Goal: Find specific page/section: Find specific page/section

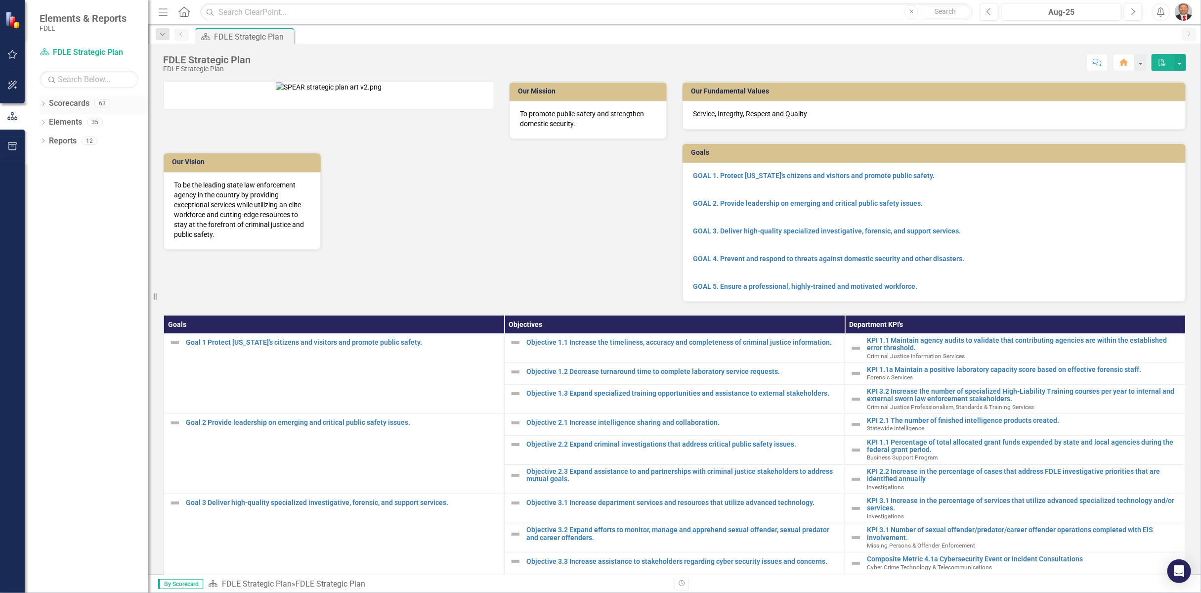
click at [44, 102] on icon "Dropdown" at bounding box center [43, 104] width 7 height 5
click at [50, 159] on icon "Dropdown" at bounding box center [47, 159] width 7 height 6
click at [55, 232] on icon "Dropdown" at bounding box center [57, 234] width 7 height 6
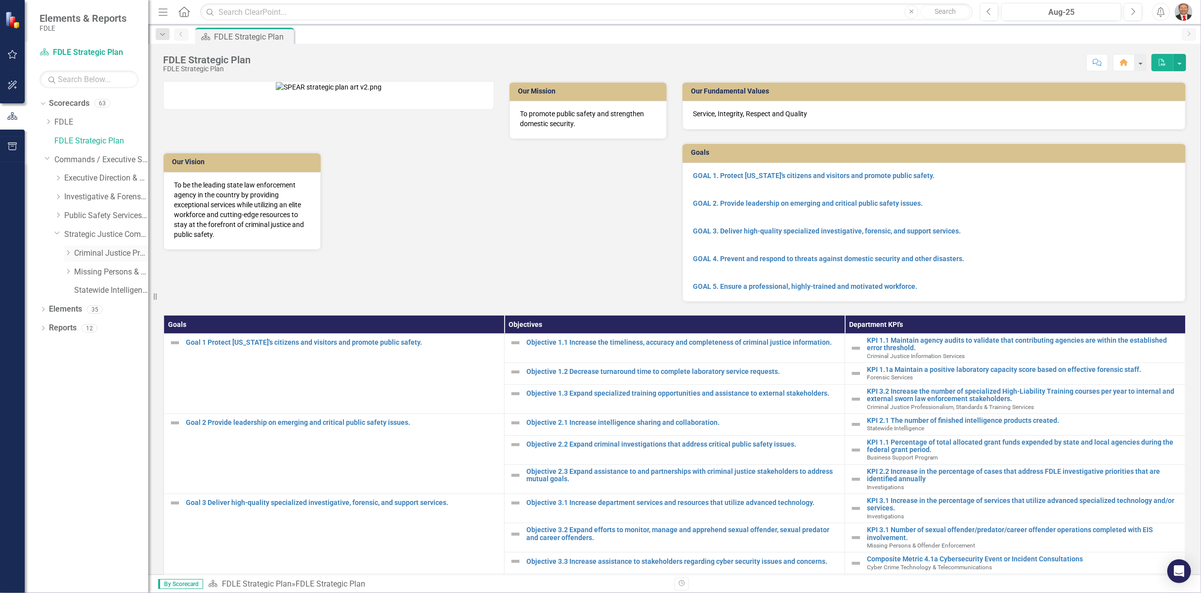
click at [66, 252] on icon "Dropdown" at bounding box center [67, 253] width 7 height 6
click at [98, 255] on link "Criminal Justice Professionalism, Standards & Training Services" at bounding box center [111, 253] width 74 height 11
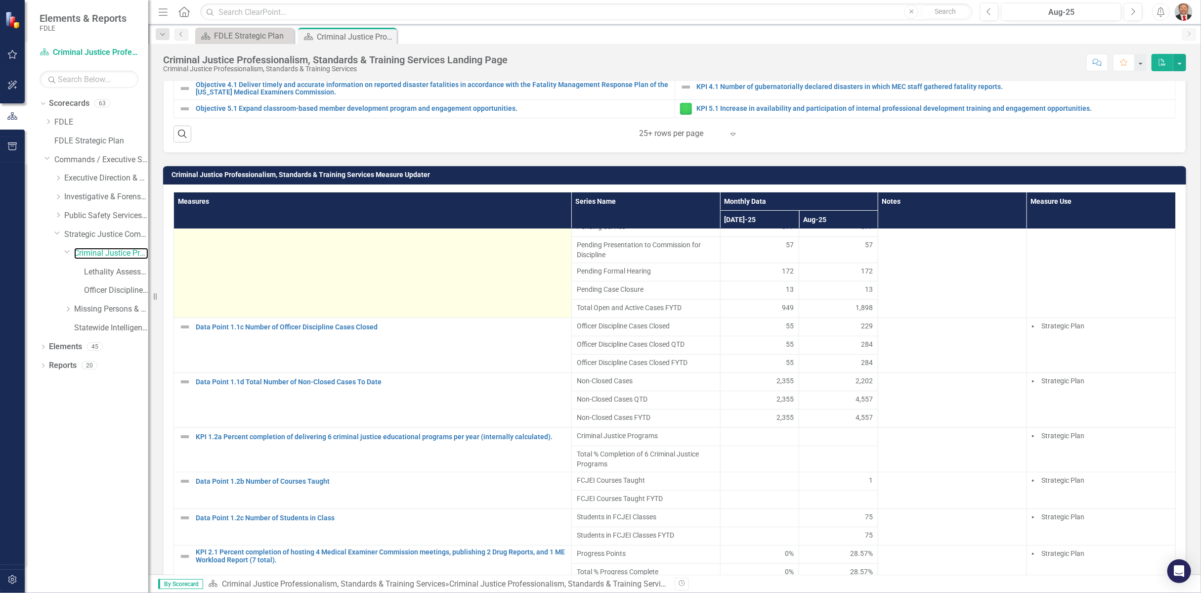
scroll to position [142, 0]
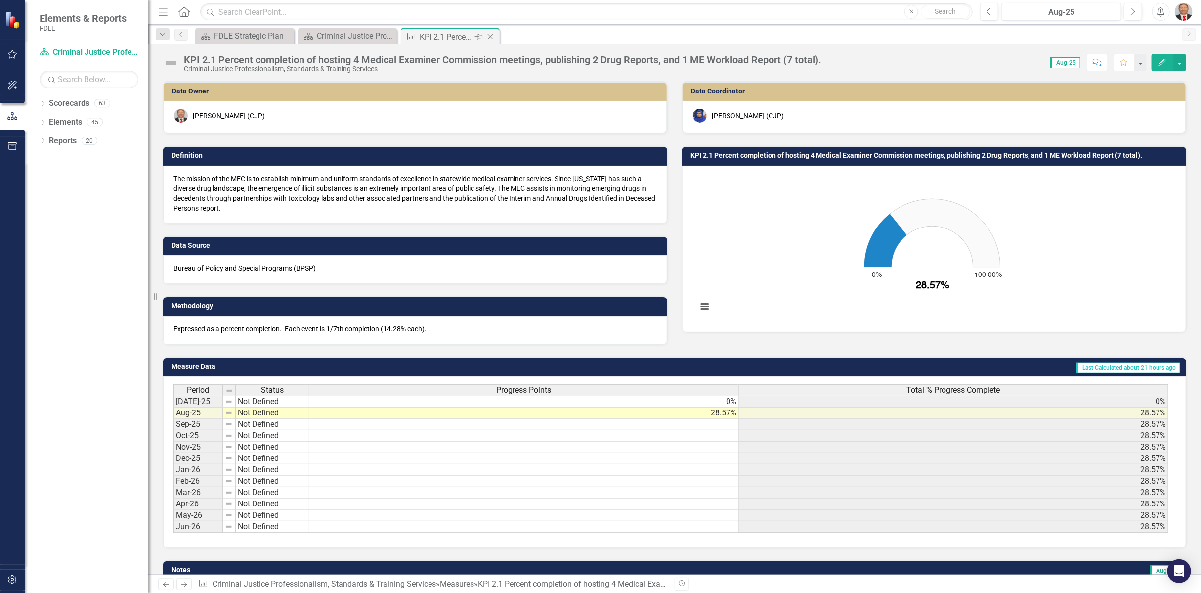
click at [490, 39] on icon "Close" at bounding box center [490, 37] width 10 height 8
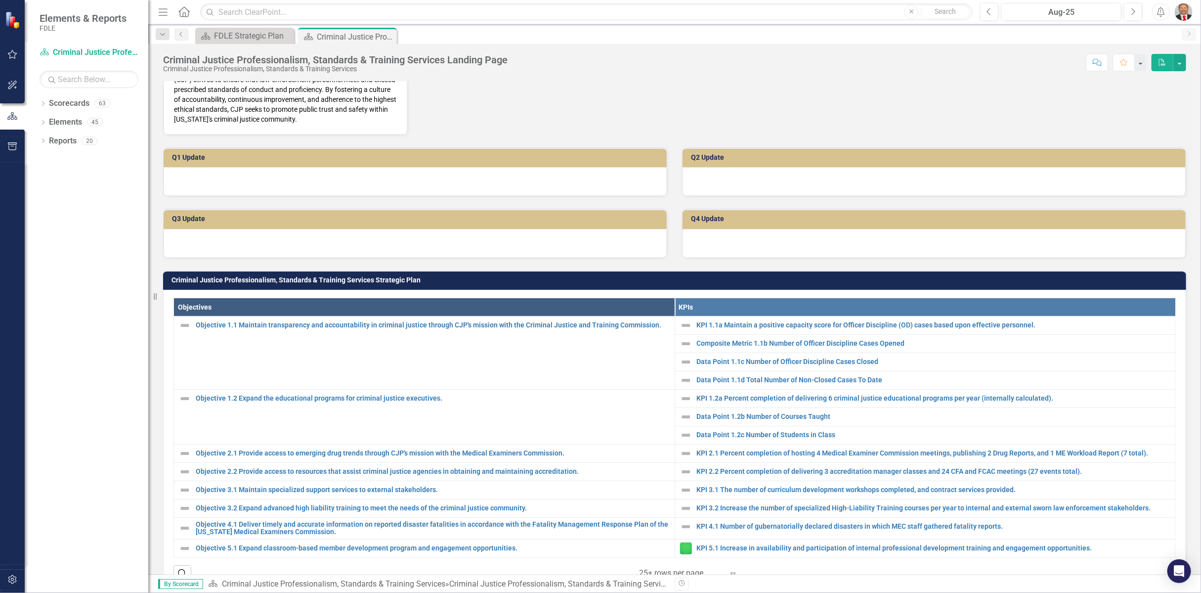
scroll to position [274, 0]
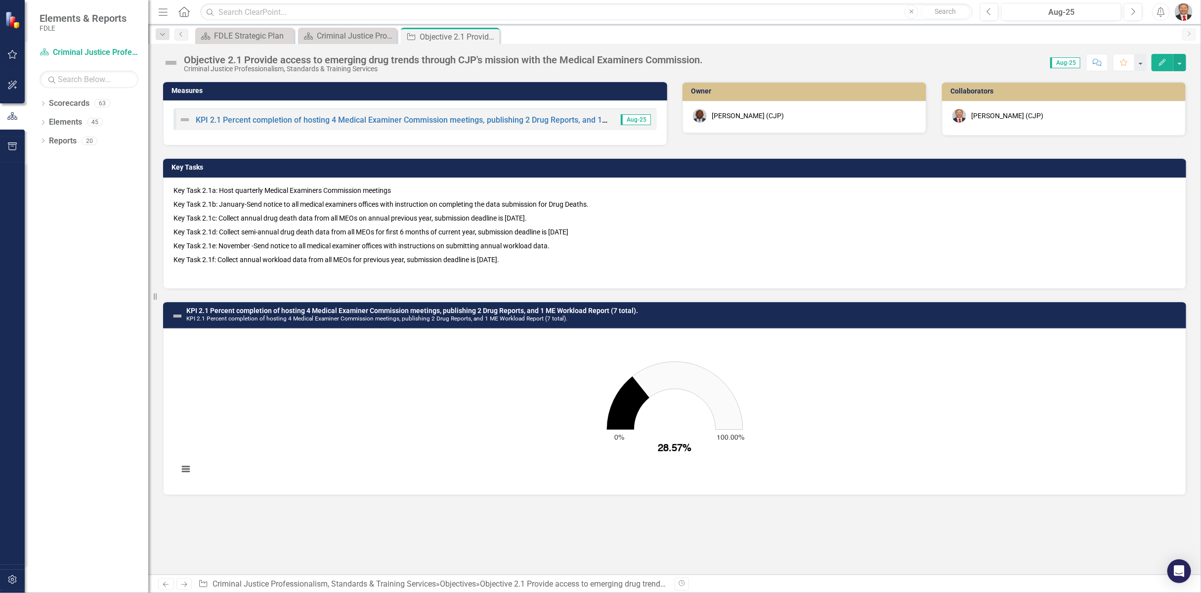
click at [507, 257] on p "Key Task 2.1f: Collect annual workload data from all MEOs for previous year, su…" at bounding box center [674, 260] width 1002 height 14
click at [476, 257] on p "Key Task 2.1f: Collect annual workload data from all MEOs for previous year, su…" at bounding box center [674, 260] width 1002 height 14
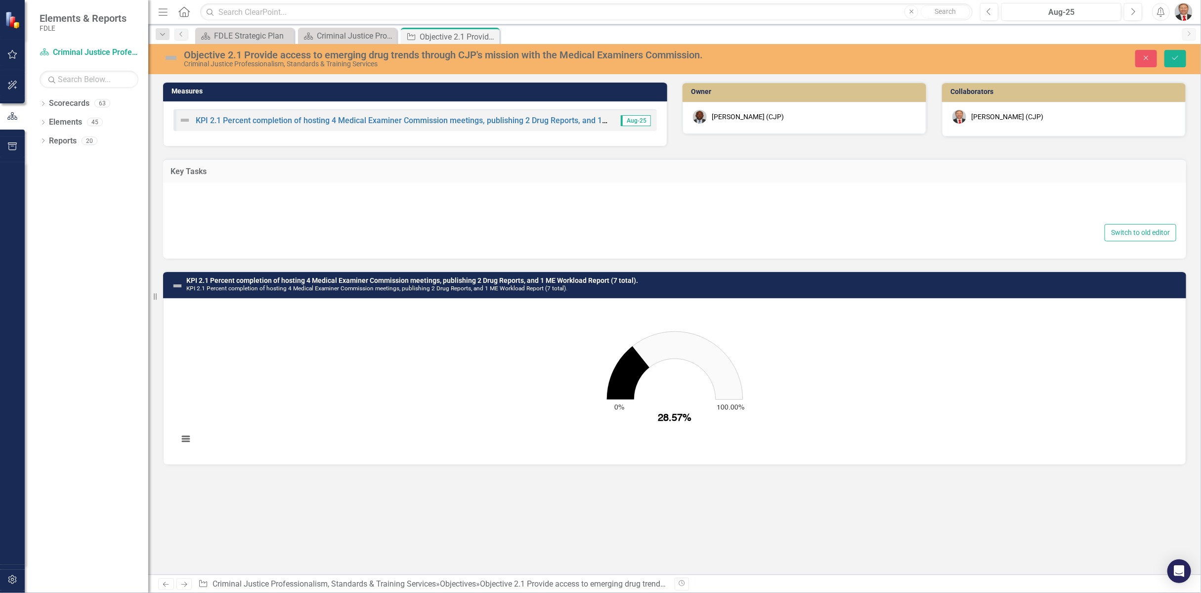
type textarea "<p>Key Task 2.1a: Host quarterly Medical Examiners Commission meetings</p> <p>K…"
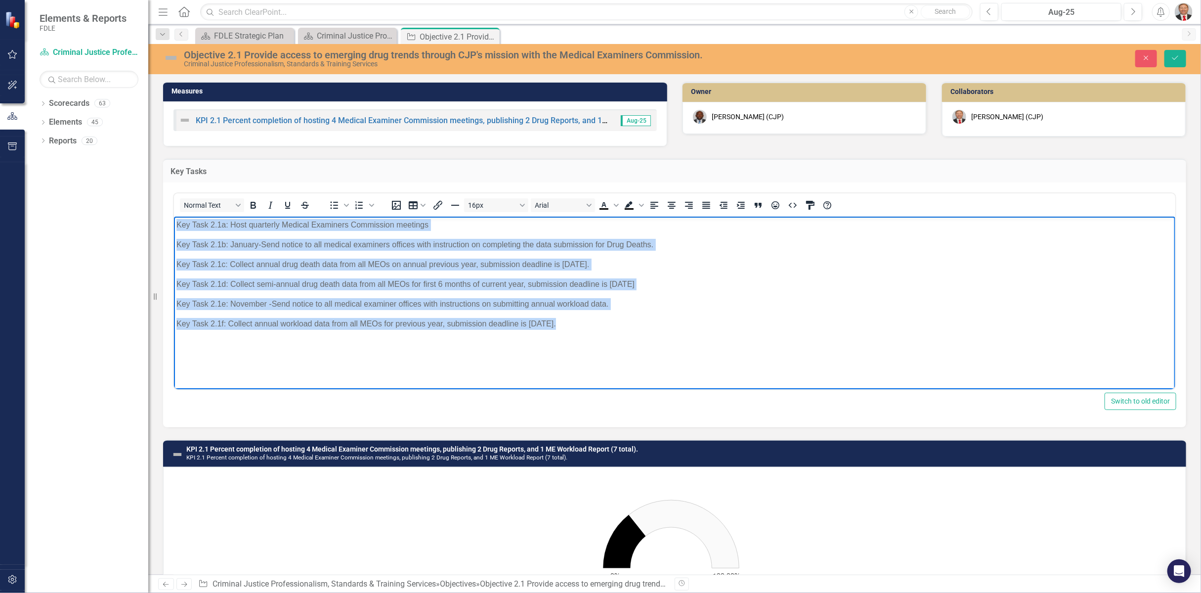
drag, startPoint x: 562, startPoint y: 324, endPoint x: 172, endPoint y: 221, distance: 403.1
click at [173, 221] on html "Key Task 2.1a: Host quarterly Medical Examiners Commission meetings Key Task 2.…" at bounding box center [673, 290] width 1001 height 148
copy body "Key Task 2.1a: Host quarterly Medical Examiners Commission meetings Key Task 2.…"
click at [509, 310] on body "Key Task 2.1a: Host quarterly Medical Examiners Commission meetings Key Task 2.…" at bounding box center [673, 290] width 1001 height 148
drag, startPoint x: 567, startPoint y: 327, endPoint x: 156, endPoint y: 221, distance: 424.4
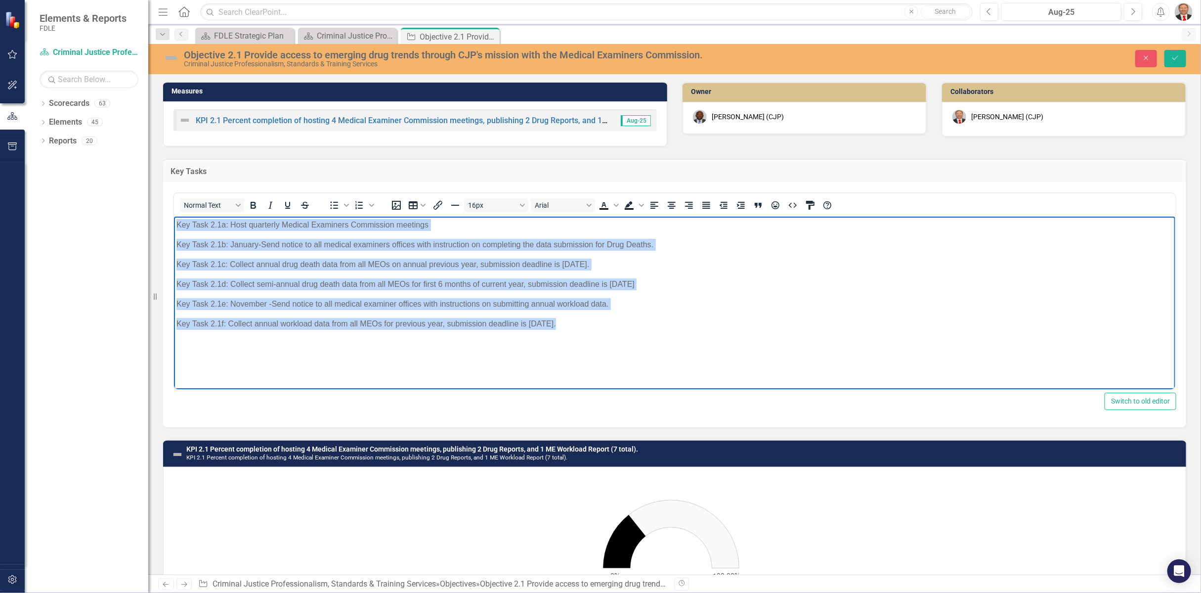
click at [173, 221] on html "Key Task 2.1a: Host quarterly Medical Examiners Commission meetings Key Task 2.…" at bounding box center [673, 290] width 1001 height 148
copy body "Key Task 2.1a: Host quarterly Medical Examiners Commission meetings Key Task 2.…"
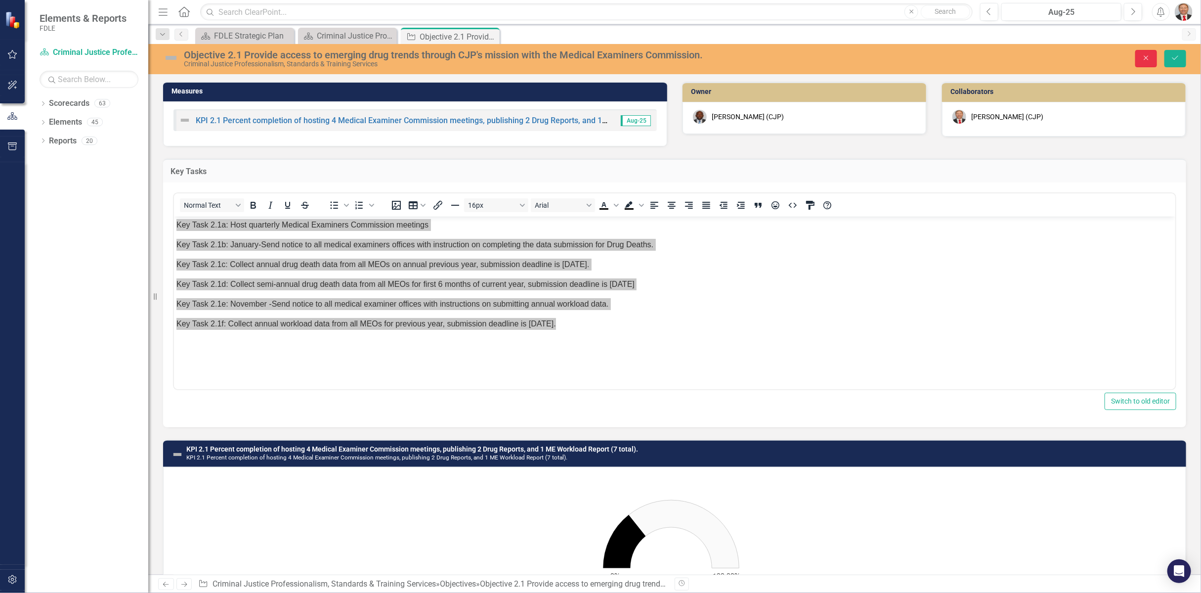
click at [1145, 58] on icon "Close" at bounding box center [1146, 57] width 9 height 7
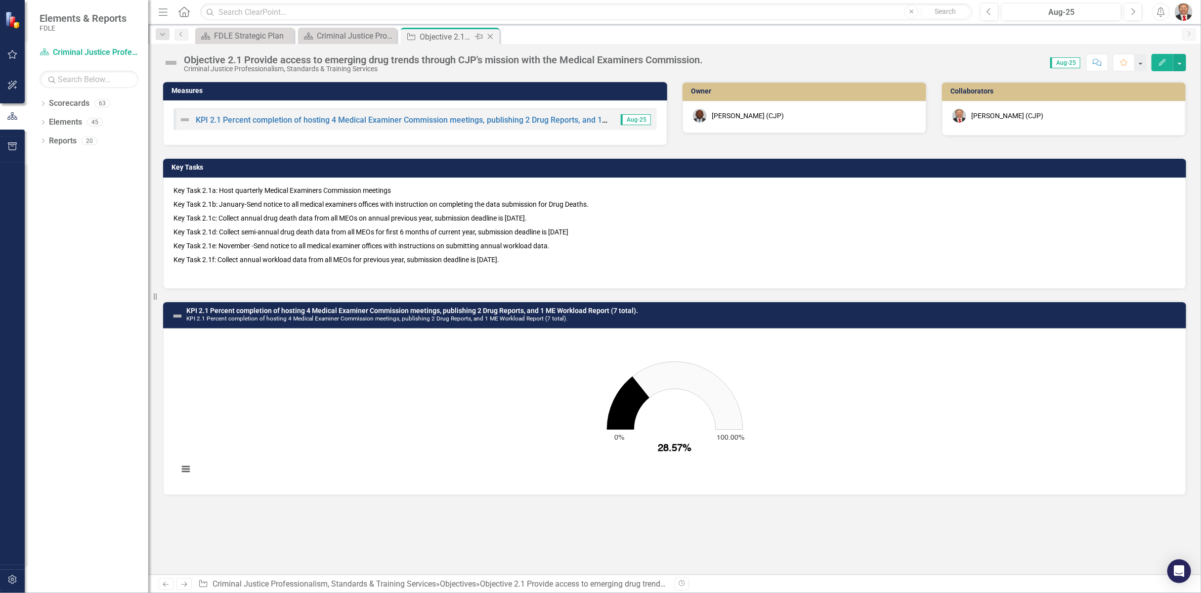
click at [488, 37] on icon "Close" at bounding box center [490, 37] width 10 height 8
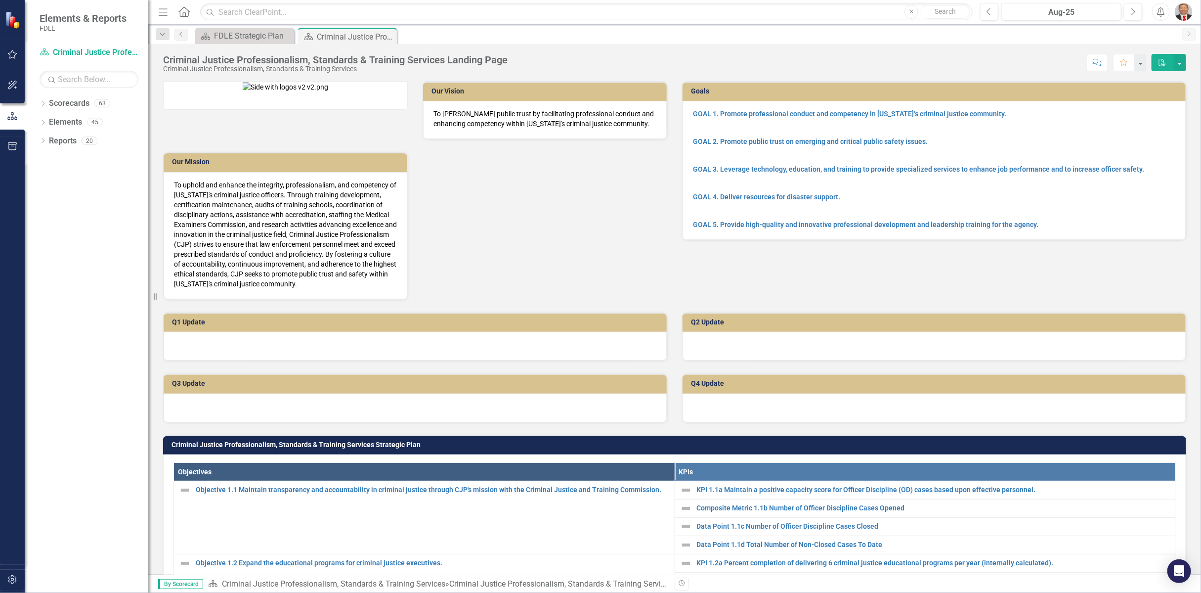
scroll to position [219, 0]
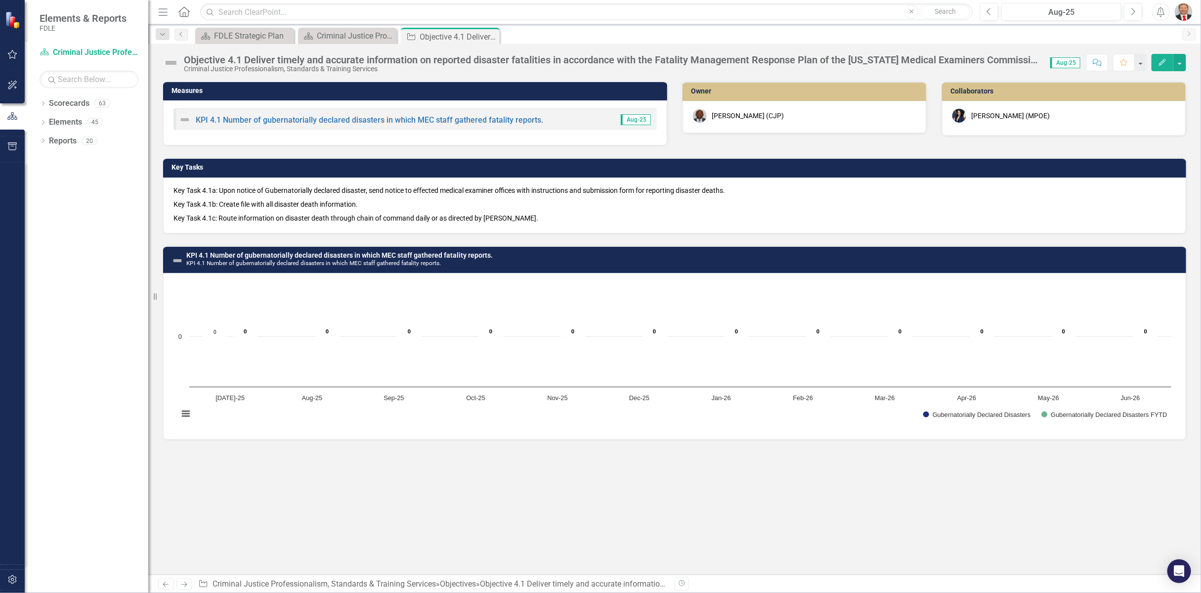
click at [507, 206] on p "Key Task 4.1b: Create file with all disaster death information." at bounding box center [674, 204] width 1002 height 14
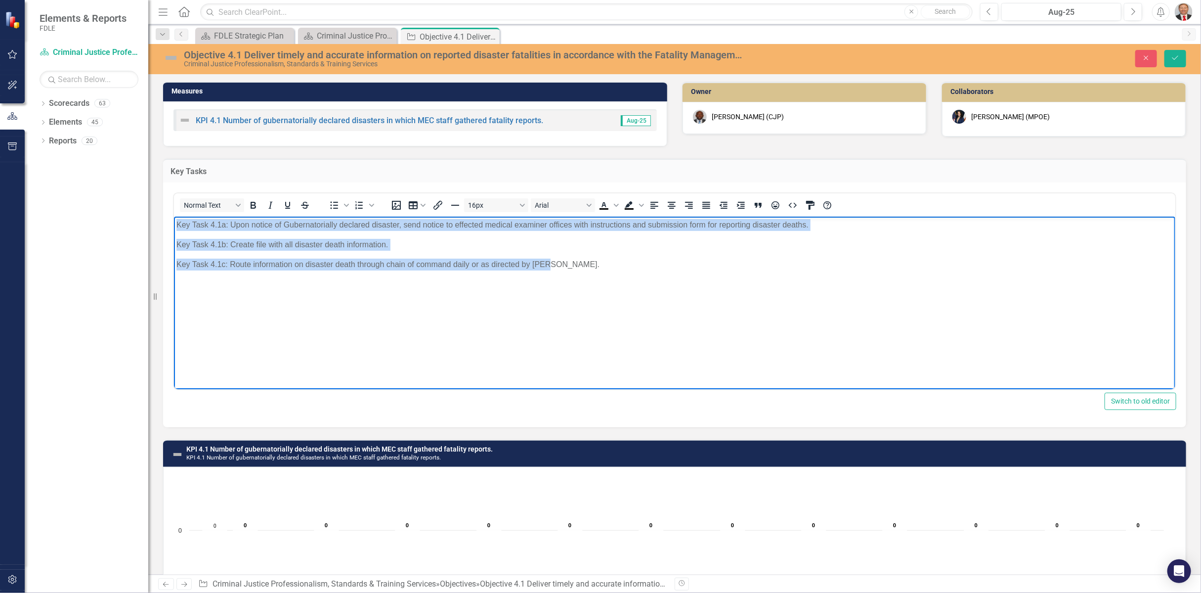
drag, startPoint x: 558, startPoint y: 264, endPoint x: 175, endPoint y: 216, distance: 385.9
click at [175, 216] on body "Key Task 4.1a: Upon notice of Gubernatorially declared disaster, send notice to…" at bounding box center [673, 290] width 1001 height 148
copy body "Key Task 4.1a: Upon notice of Gubernatorially declared disaster, send notice to…"
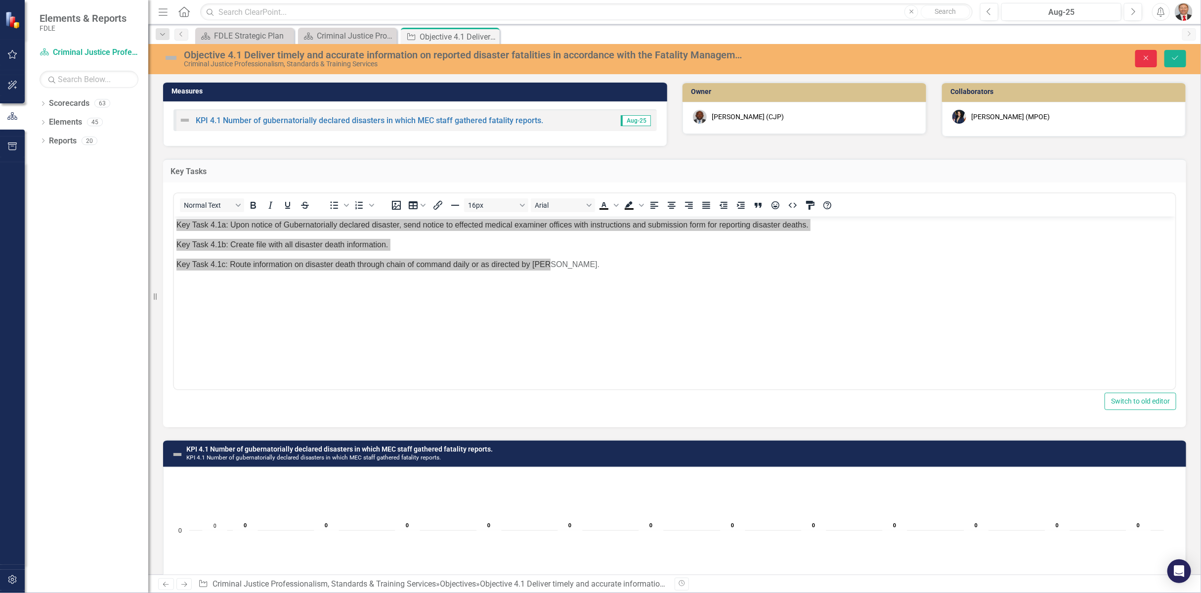
click at [1143, 60] on icon "Close" at bounding box center [1146, 57] width 9 height 7
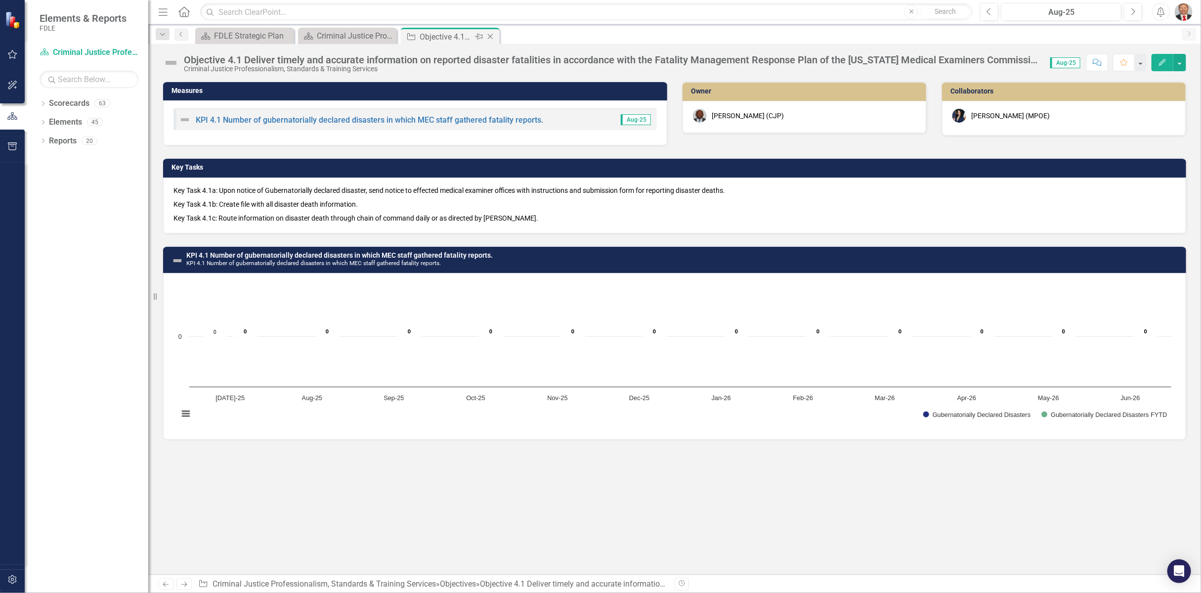
click at [490, 36] on icon at bounding box center [490, 36] width 5 height 5
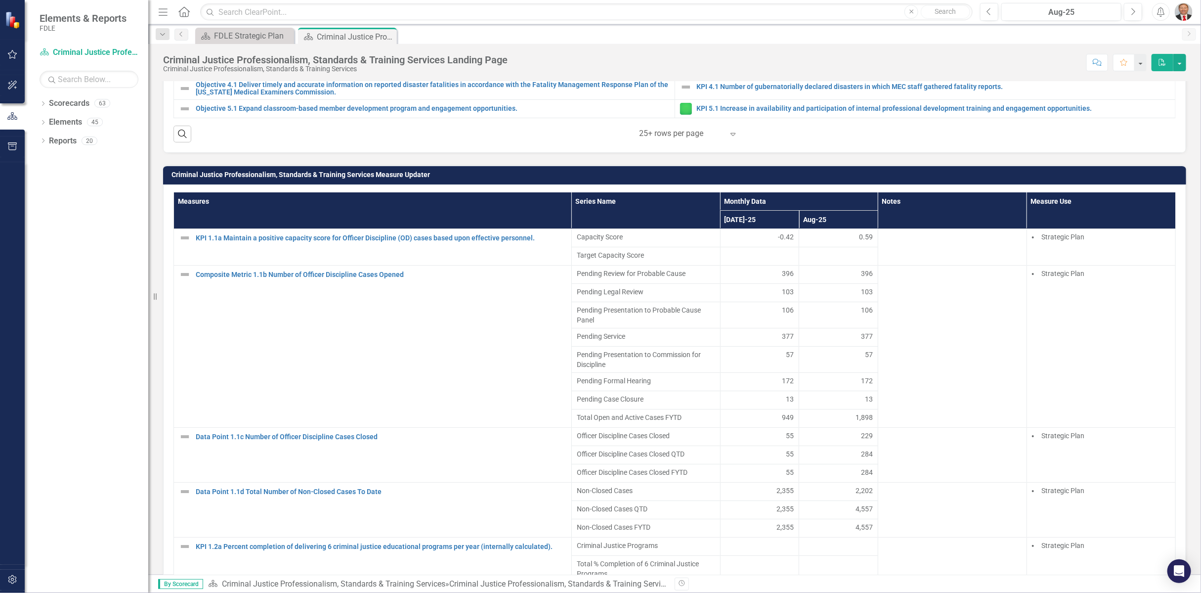
scroll to position [823, 0]
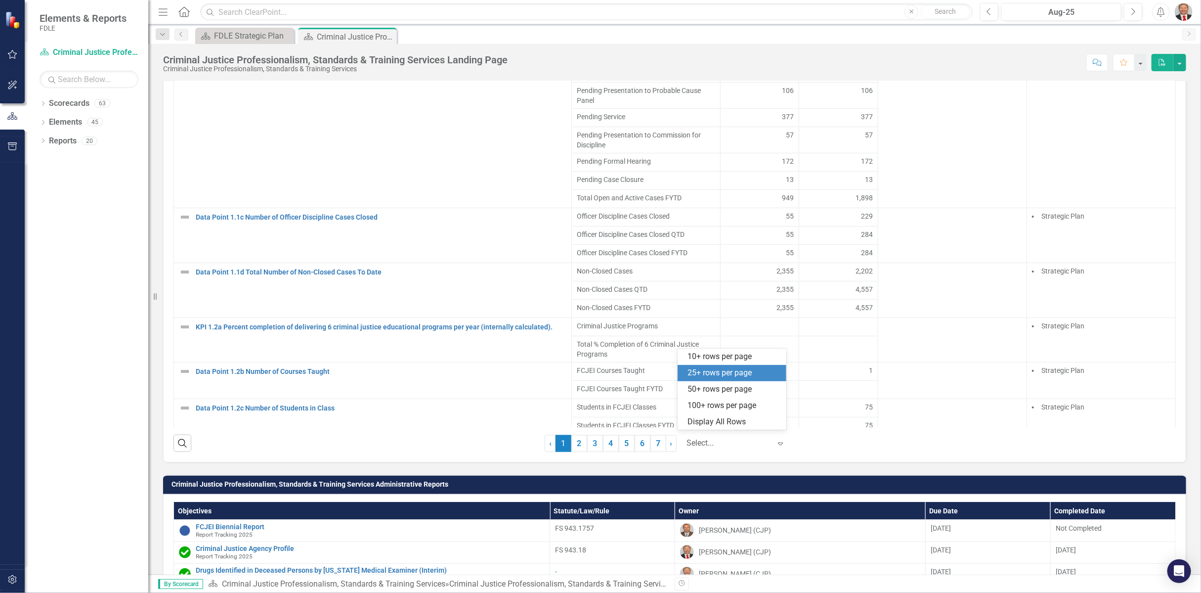
click at [776, 439] on icon "Expand" at bounding box center [780, 443] width 10 height 8
click at [731, 426] on div "Display All Rows" at bounding box center [733, 421] width 93 height 11
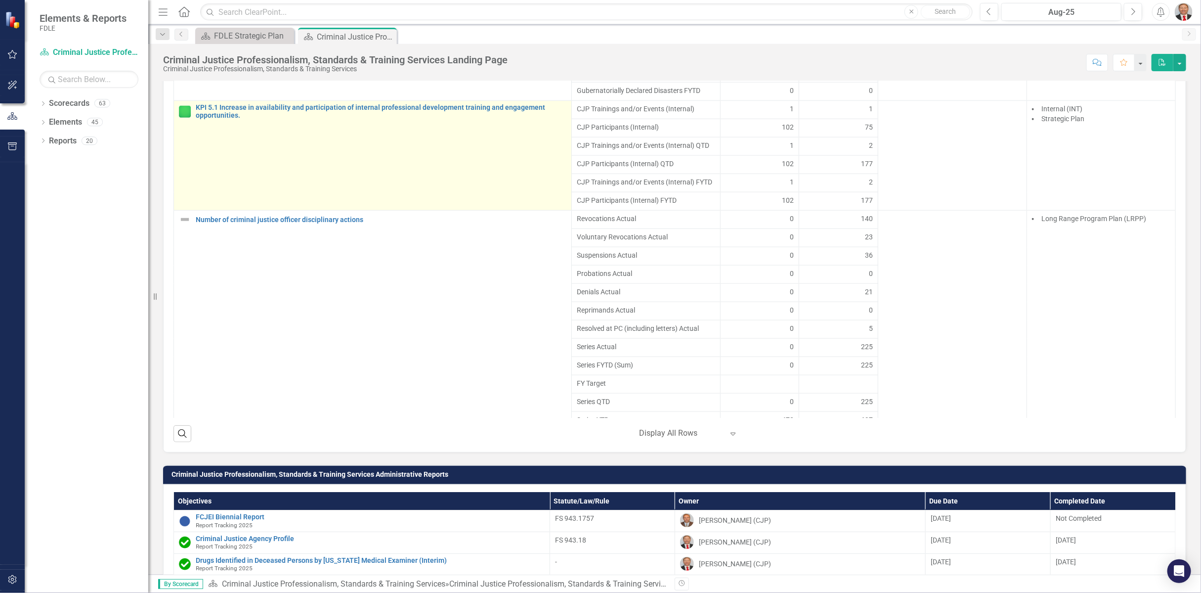
scroll to position [549, 0]
